Goal: Check status: Check status

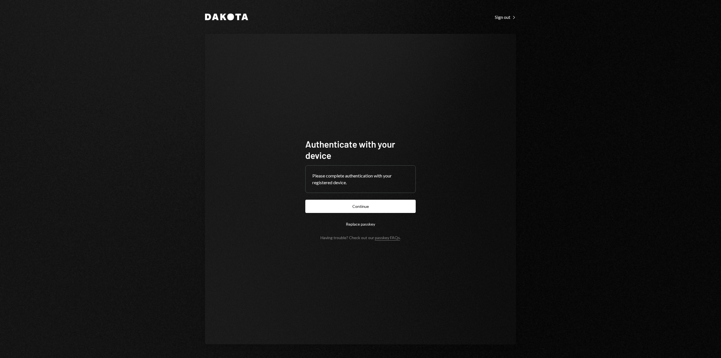
click at [364, 206] on button "Continue" at bounding box center [360, 206] width 110 height 13
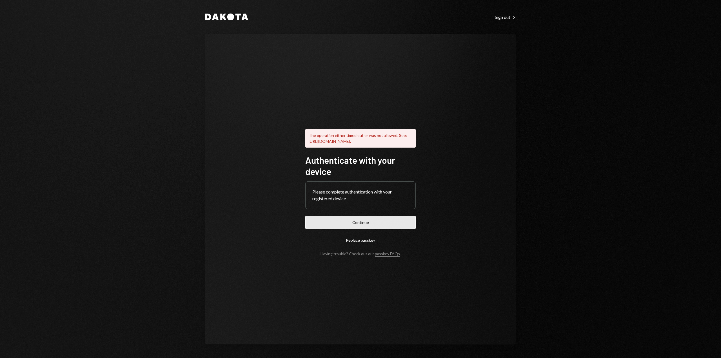
click at [353, 223] on button "Continue" at bounding box center [360, 222] width 110 height 13
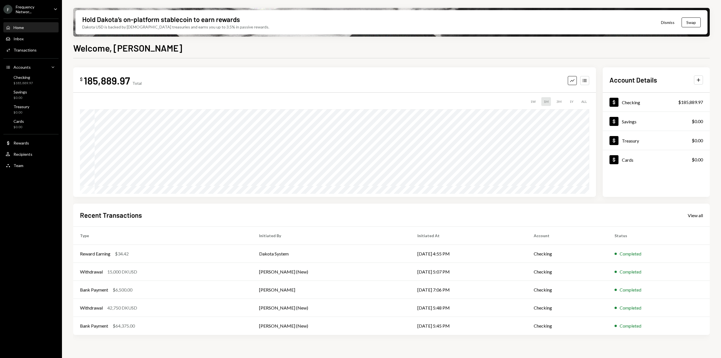
drag, startPoint x: 64, startPoint y: 0, endPoint x: 51, endPoint y: 8, distance: 15.0
click at [61, 1] on div "F Frequency Networ... Caret Down Home Home Inbox Inbox Activities Transactions …" at bounding box center [360, 179] width 721 height 358
click at [49, 10] on div "F Frequency Networ... Caret Down" at bounding box center [31, 10] width 62 height 10
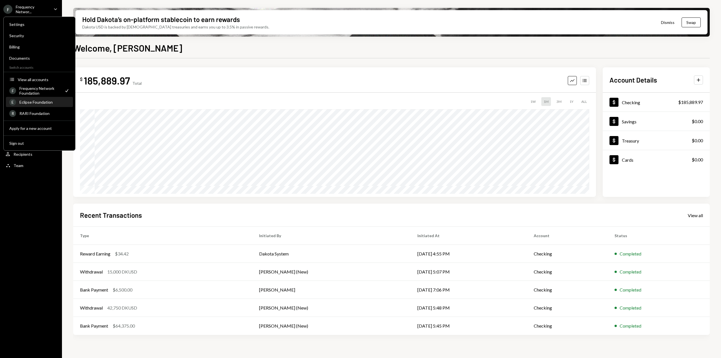
click at [44, 102] on div "Eclipse Foundation" at bounding box center [44, 102] width 50 height 5
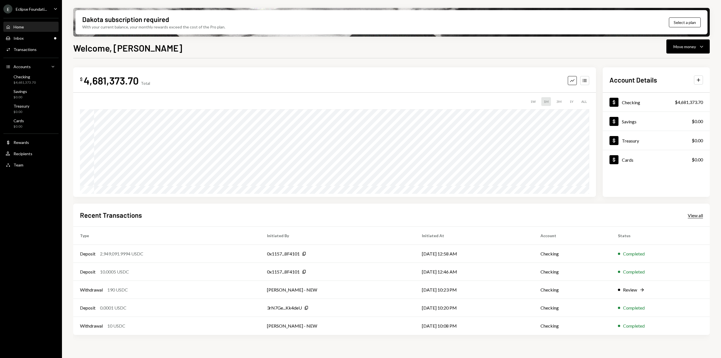
click at [695, 216] on div "View all" at bounding box center [694, 215] width 15 height 6
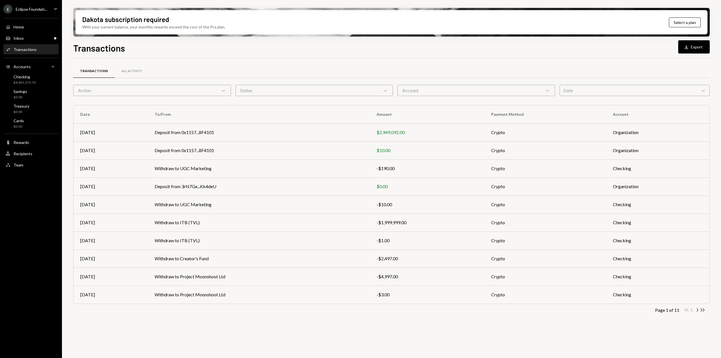
click at [648, 90] on div "Date Chevron Down" at bounding box center [634, 90] width 150 height 11
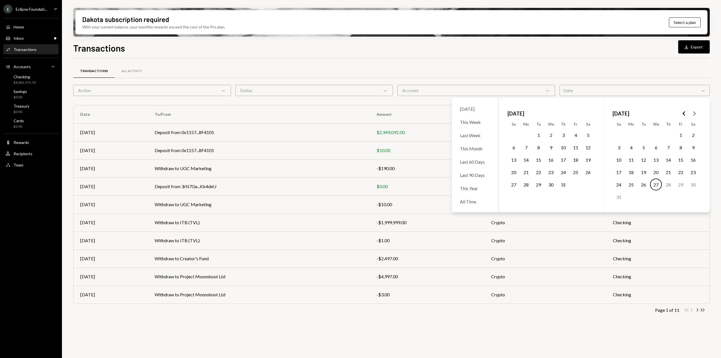
click at [538, 133] on button "1" at bounding box center [538, 135] width 12 height 12
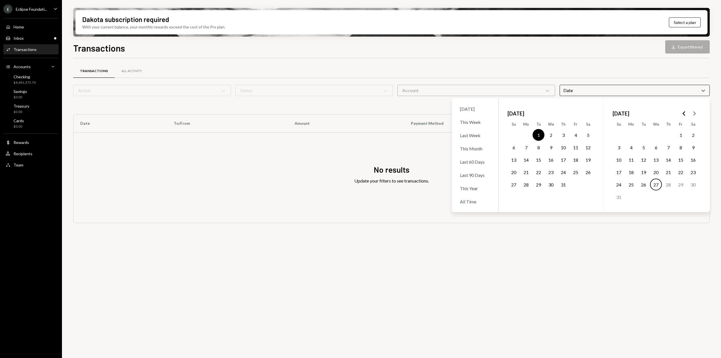
click at [562, 186] on button "31" at bounding box center [563, 184] width 12 height 12
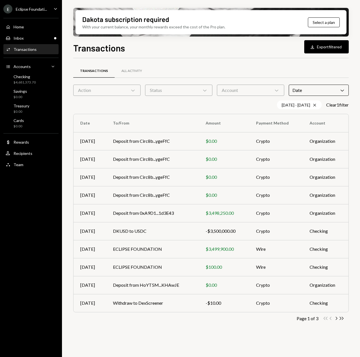
click at [354, 104] on div "Dakota subscription required With your current balance, your monthly rewards ex…" at bounding box center [211, 178] width 298 height 357
click at [343, 318] on icon "Double Arrow Right" at bounding box center [341, 318] width 5 height 5
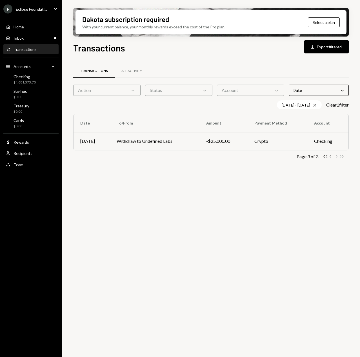
click at [330, 156] on icon "button" at bounding box center [330, 156] width 2 height 3
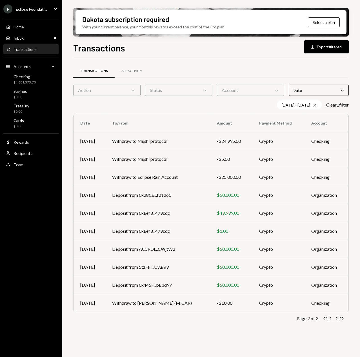
click at [339, 319] on icon "Double Arrow Right" at bounding box center [341, 318] width 5 height 5
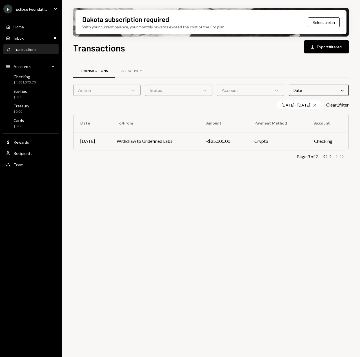
click at [338, 157] on div "Double Arrow Left Chevron Left Chevron Right Double Arrow Right" at bounding box center [333, 156] width 21 height 5
click at [331, 157] on icon "Chevron Left" at bounding box center [330, 156] width 5 height 5
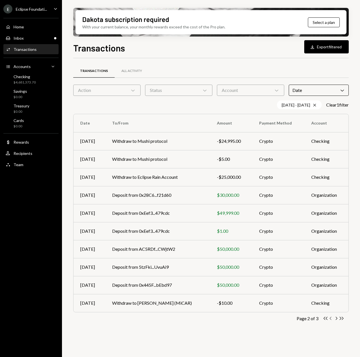
click at [329, 319] on icon "Chevron Left" at bounding box center [330, 318] width 5 height 5
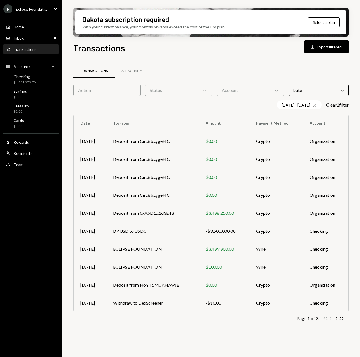
click at [329, 319] on div "Double Arrow Left Chevron Left Chevron Right Double Arrow Right" at bounding box center [333, 318] width 21 height 5
click at [336, 319] on icon "Chevron Right" at bounding box center [335, 318] width 5 height 5
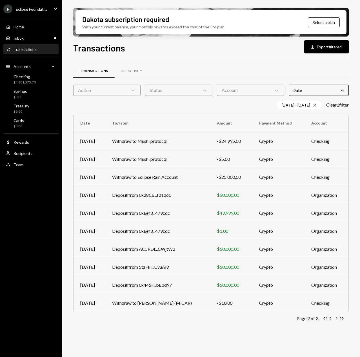
click at [336, 319] on icon "Chevron Right" at bounding box center [335, 318] width 5 height 5
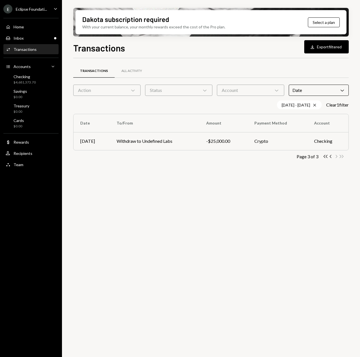
click at [309, 103] on div "[DATE] - [DATE] Cross" at bounding box center [299, 104] width 45 height 9
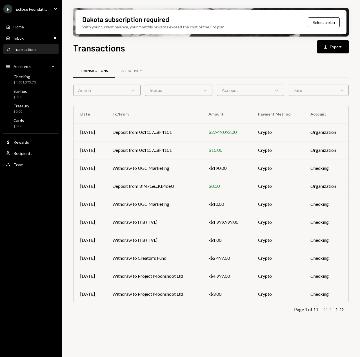
click at [311, 89] on div "Date Chevron Down" at bounding box center [318, 90] width 60 height 11
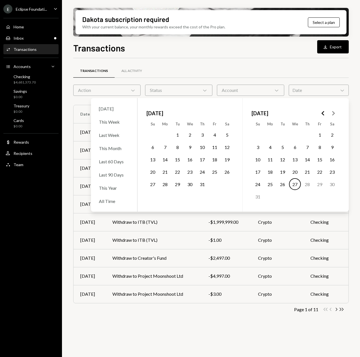
click at [179, 136] on button "1" at bounding box center [177, 135] width 12 height 12
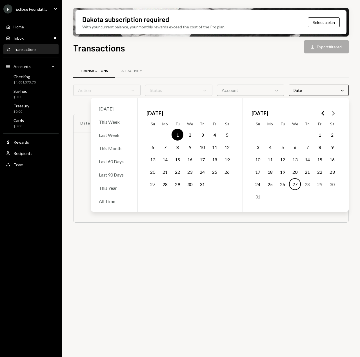
click at [253, 61] on div "Transactions All Activity Action Chevron Down Status Chevron Down Account Chevr…" at bounding box center [210, 146] width 275 height 176
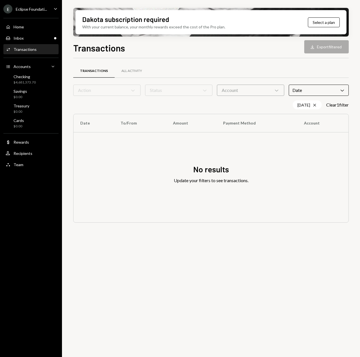
click at [330, 90] on div "Date Chevron Down" at bounding box center [318, 90] width 60 height 11
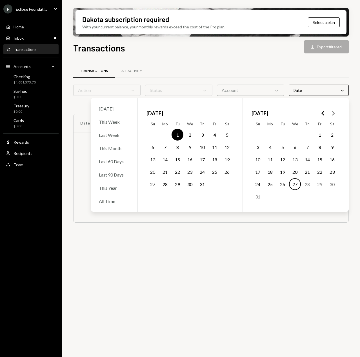
click at [291, 185] on button "27" at bounding box center [295, 184] width 12 height 12
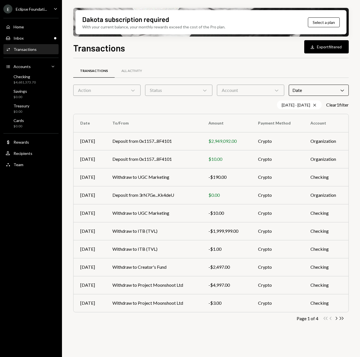
click at [234, 67] on div "Transactions All Activity" at bounding box center [210, 71] width 275 height 14
click at [341, 320] on icon "Double Arrow Right" at bounding box center [341, 318] width 5 height 5
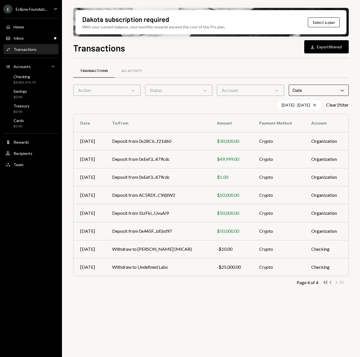
click at [330, 282] on icon "button" at bounding box center [330, 282] width 2 height 3
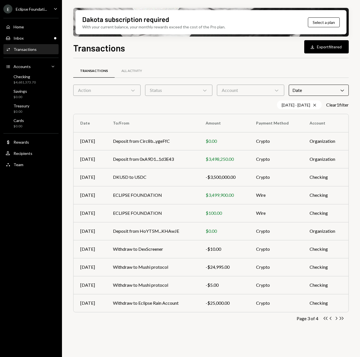
click at [330, 282] on td "Checking" at bounding box center [326, 285] width 46 height 18
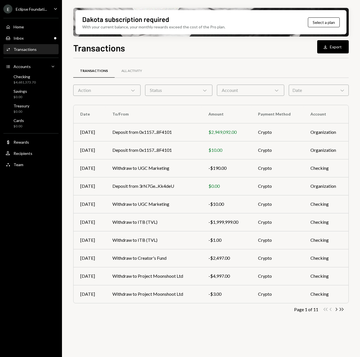
click at [339, 309] on icon "Double Arrow Right" at bounding box center [341, 309] width 5 height 5
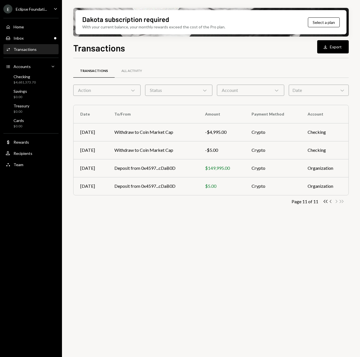
click at [331, 202] on icon "Chevron Left" at bounding box center [330, 201] width 5 height 5
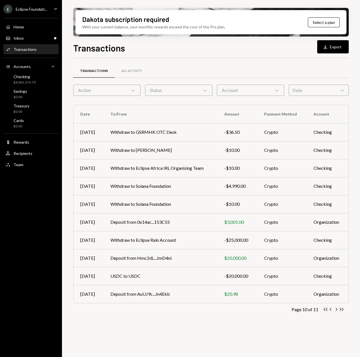
click at [317, 90] on div "Date Chevron Down" at bounding box center [318, 90] width 60 height 11
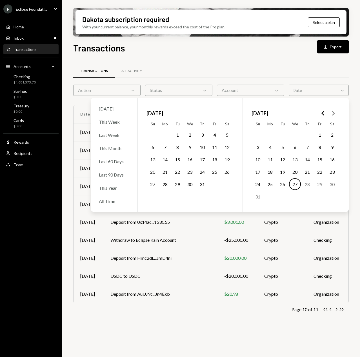
click at [175, 135] on button "1" at bounding box center [177, 135] width 12 height 12
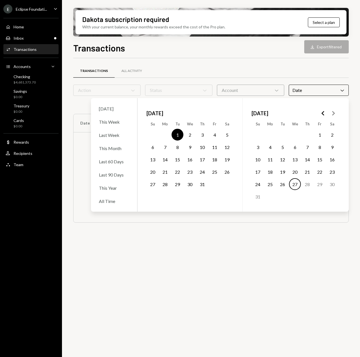
click at [298, 186] on button "27" at bounding box center [295, 184] width 12 height 12
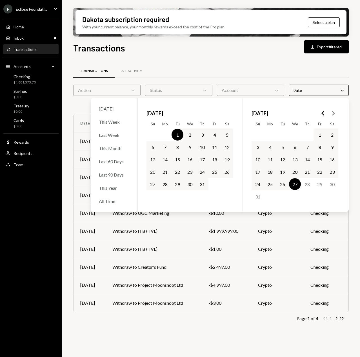
click at [303, 68] on div "Transactions All Activity" at bounding box center [210, 71] width 275 height 14
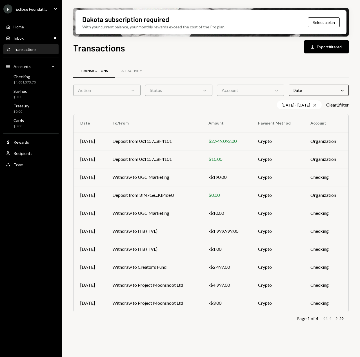
click at [336, 319] on icon "Chevron Right" at bounding box center [335, 318] width 5 height 5
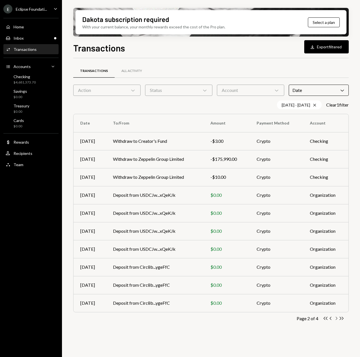
click at [337, 318] on icon "Chevron Right" at bounding box center [335, 318] width 5 height 5
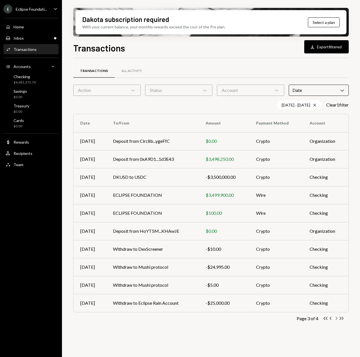
click at [337, 318] on icon "Chevron Right" at bounding box center [335, 318] width 5 height 5
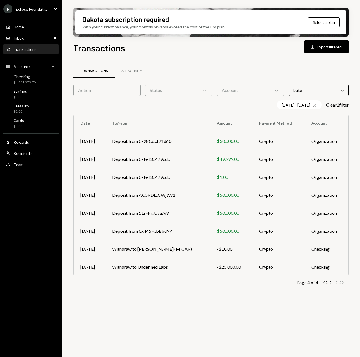
click at [195, 336] on div "Transactions All Activity Action Chevron Down Status Chevron Down Account Chevr…" at bounding box center [210, 211] width 275 height 306
click at [327, 354] on div "Transactions All Activity Action Chevron Down Status Chevron Down Account Chevr…" at bounding box center [210, 211] width 275 height 306
